Goal: Information Seeking & Learning: Learn about a topic

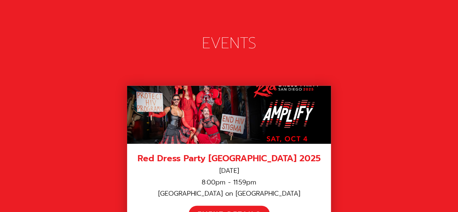
scroll to position [995, 0]
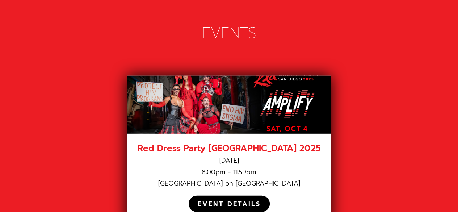
click at [264, 195] on div "EVENT DETAILS" at bounding box center [229, 203] width 81 height 16
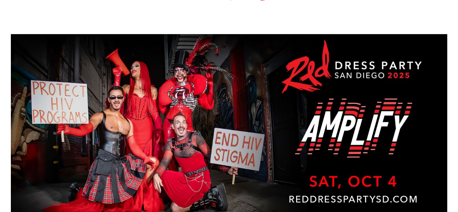
scroll to position [192, 0]
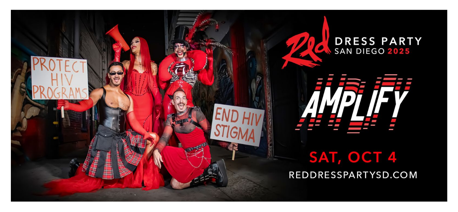
drag, startPoint x: 461, startPoint y: 14, endPoint x: 446, endPoint y: 36, distance: 26.5
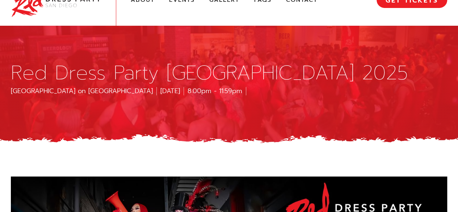
scroll to position [18, 0]
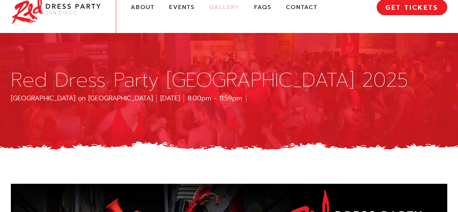
click at [223, 7] on link "Gallery" at bounding box center [224, 8] width 30 height 8
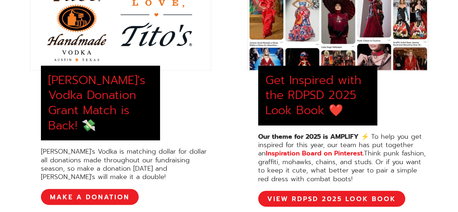
scroll to position [365, 0]
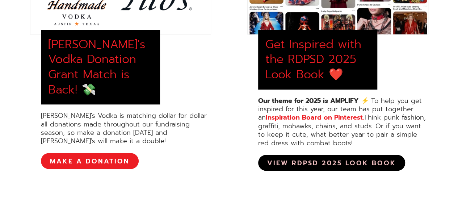
click at [328, 161] on link "View RDPSD 2025 Look Book" at bounding box center [331, 163] width 147 height 16
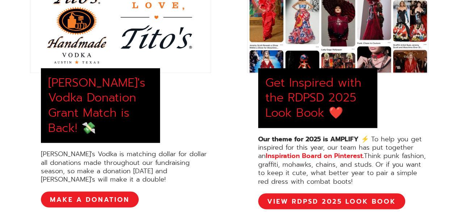
scroll to position [0, 0]
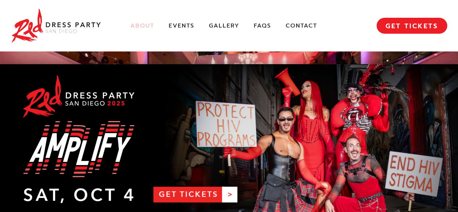
click at [146, 26] on link "About" at bounding box center [142, 26] width 24 height 8
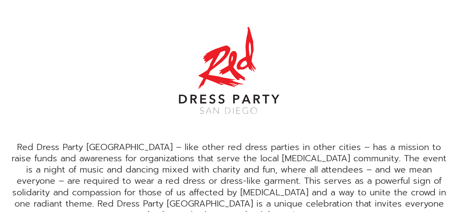
scroll to position [151, 0]
